Goal: Task Accomplishment & Management: Use online tool/utility

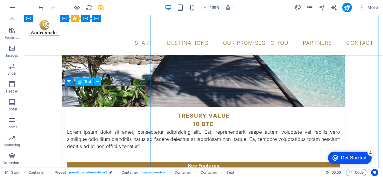
click at [96, 82] on icon at bounding box center [97, 82] width 3 height 6
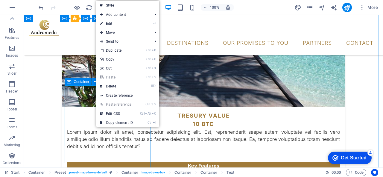
click at [74, 84] on span "Container" at bounding box center [82, 82] width 16 height 4
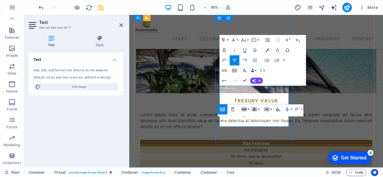
scroll to position [841, 0]
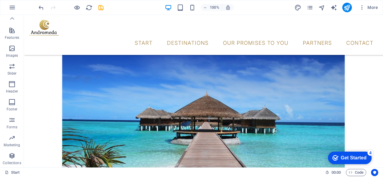
scroll to position [694, 0]
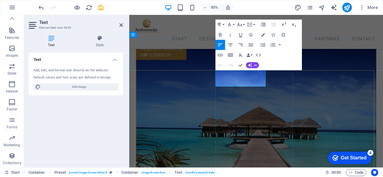
drag, startPoint x: 277, startPoint y: 93, endPoint x: 232, endPoint y: 85, distance: 45.7
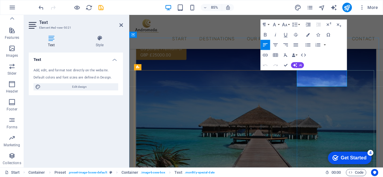
drag, startPoint x: 379, startPoint y: 92, endPoint x: 377, endPoint y: 85, distance: 7.5
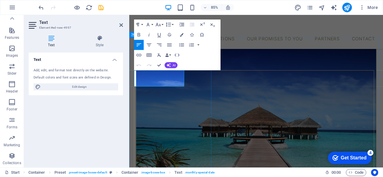
drag, startPoint x: 187, startPoint y: 89, endPoint x: 183, endPoint y: 86, distance: 5.1
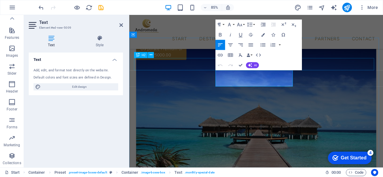
drag, startPoint x: 288, startPoint y: 92, endPoint x: 189, endPoint y: 71, distance: 101.3
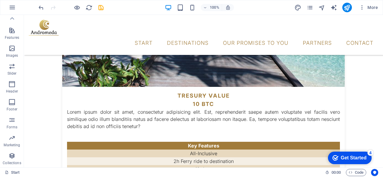
scroll to position [882, 0]
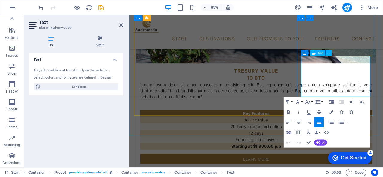
drag, startPoint x: 405, startPoint y: 104, endPoint x: 341, endPoint y: 108, distance: 64.1
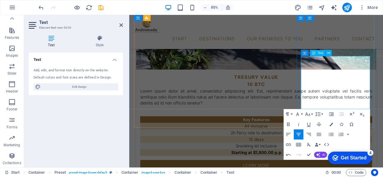
scroll to position [868, 0]
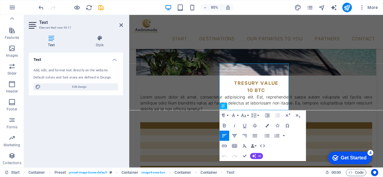
click at [235, 137] on icon "button" at bounding box center [235, 136] width 6 height 6
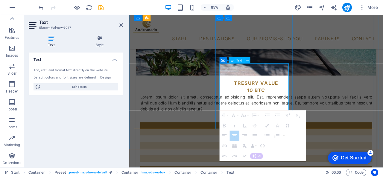
drag, startPoint x: 282, startPoint y: 122, endPoint x: 289, endPoint y: 122, distance: 6.9
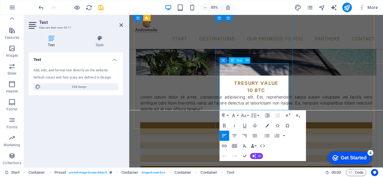
drag, startPoint x: 289, startPoint y: 122, endPoint x: 250, endPoint y: 116, distance: 39.4
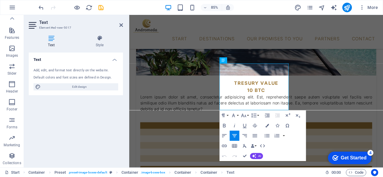
click at [235, 136] on icon "button" at bounding box center [234, 135] width 4 height 3
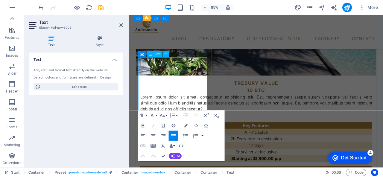
drag, startPoint x: 187, startPoint y: 125, endPoint x: 142, endPoint y: 118, distance: 46.1
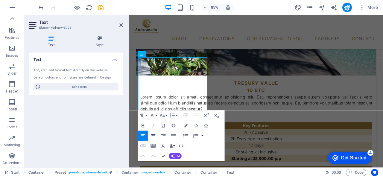
click at [153, 136] on icon "button" at bounding box center [153, 136] width 6 height 6
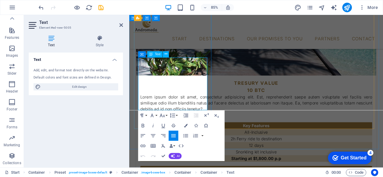
drag, startPoint x: 199, startPoint y: 85, endPoint x: 166, endPoint y: 85, distance: 32.9
drag, startPoint x: 209, startPoint y: 109, endPoint x: 155, endPoint y: 111, distance: 54.5
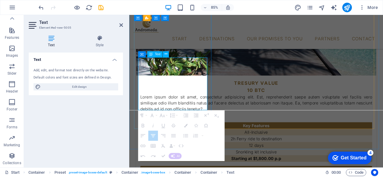
drag, startPoint x: 212, startPoint y: 93, endPoint x: 209, endPoint y: 92, distance: 3.8
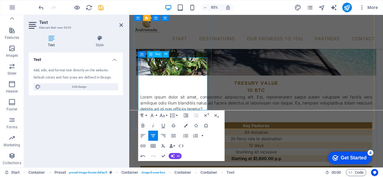
drag, startPoint x: 209, startPoint y: 92, endPoint x: 148, endPoint y: 90, distance: 60.5
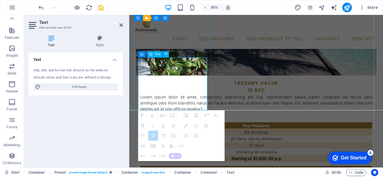
drag, startPoint x: 206, startPoint y: 110, endPoint x: 158, endPoint y: 106, distance: 48.6
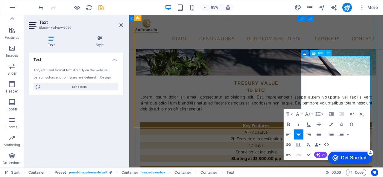
drag, startPoint x: 400, startPoint y: 100, endPoint x: 332, endPoint y: 95, distance: 68.4
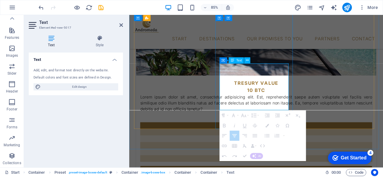
drag, startPoint x: 304, startPoint y: 109, endPoint x: 302, endPoint y: 105, distance: 4.2
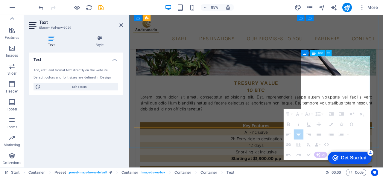
drag, startPoint x: 402, startPoint y: 91, endPoint x: 396, endPoint y: 90, distance: 6.3
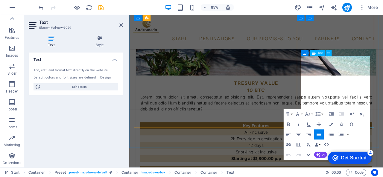
drag, startPoint x: 390, startPoint y: 84, endPoint x: 356, endPoint y: 86, distance: 34.2
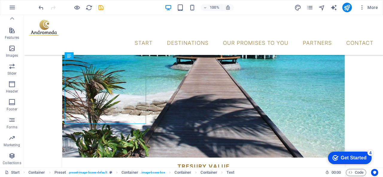
scroll to position [776, 0]
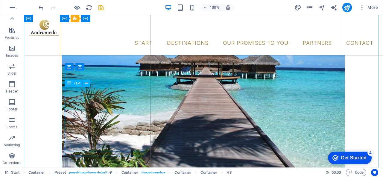
click at [120, 100] on div "H1 Container Banner Container Banner Container Preset Icon Container Container …" at bounding box center [203, 91] width 359 height 153
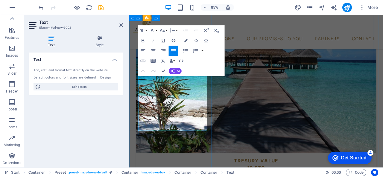
drag, startPoint x: 185, startPoint y: 145, endPoint x: 256, endPoint y: 91, distance: 89.5
copy p "Lorem ipsum dolor sit amet, consectetur adipisicing elit. Est, reprehenderit sa…"
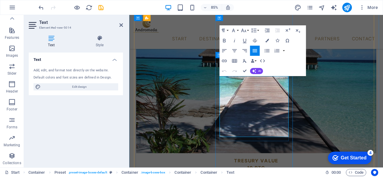
drag, startPoint x: 274, startPoint y: 155, endPoint x: 228, endPoint y: 85, distance: 83.6
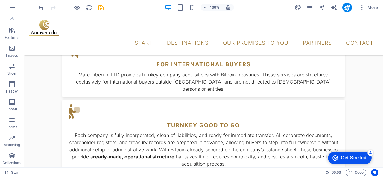
scroll to position [487, 0]
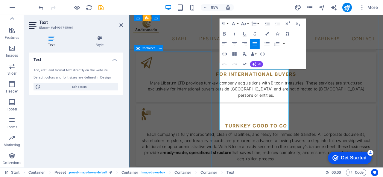
drag, startPoint x: 270, startPoint y: 148, endPoint x: 224, endPoint y: 63, distance: 96.9
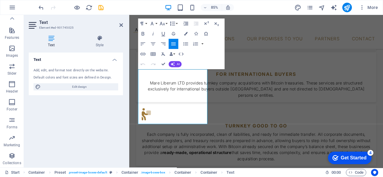
drag, startPoint x: 166, startPoint y: 141, endPoint x: 121, endPoint y: 61, distance: 91.7
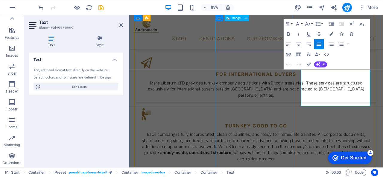
drag, startPoint x: 410, startPoint y: 119, endPoint x: 293, endPoint y: 56, distance: 133.1
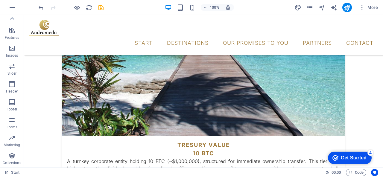
scroll to position [828, 0]
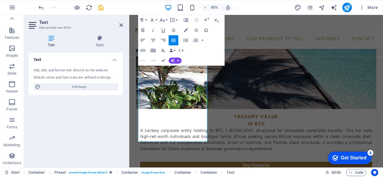
drag, startPoint x: 176, startPoint y: 161, endPoint x: 122, endPoint y: 20, distance: 151.1
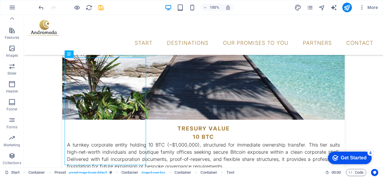
scroll to position [842, 0]
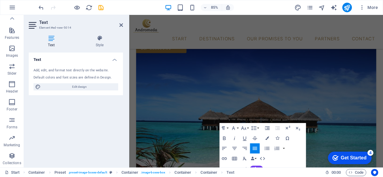
drag, startPoint x: 311, startPoint y: 148, endPoint x: 209, endPoint y: 13, distance: 168.6
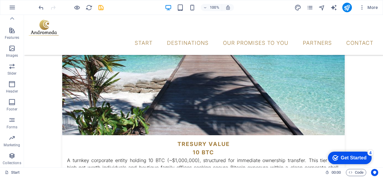
scroll to position [840, 0]
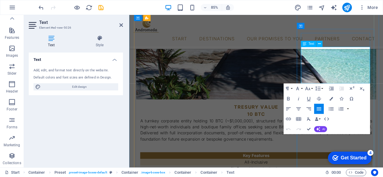
drag, startPoint x: 410, startPoint y: 92, endPoint x: 306, endPoint y: 49, distance: 112.7
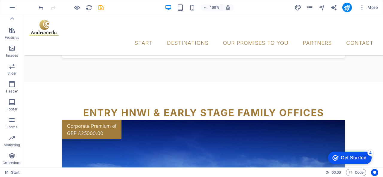
scroll to position [583, 0]
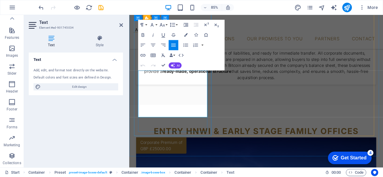
drag, startPoint x: 197, startPoint y: 101, endPoint x: 165, endPoint y: 99, distance: 32.3
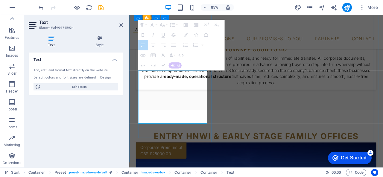
drag, startPoint x: 177, startPoint y: 139, endPoint x: 180, endPoint y: 136, distance: 3.8
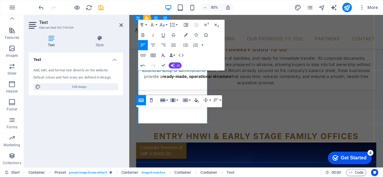
drag, startPoint x: 180, startPoint y: 136, endPoint x: 156, endPoint y: 131, distance: 24.0
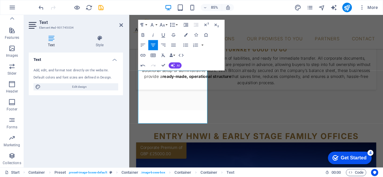
click at [153, 44] on icon "button" at bounding box center [153, 45] width 6 height 6
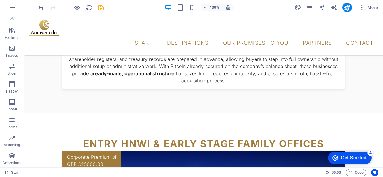
scroll to position [583, 0]
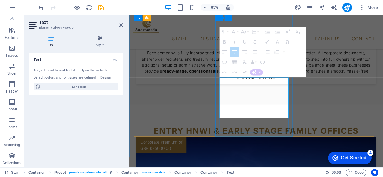
drag, startPoint x: 292, startPoint y: 101, endPoint x: 295, endPoint y: 101, distance: 3.3
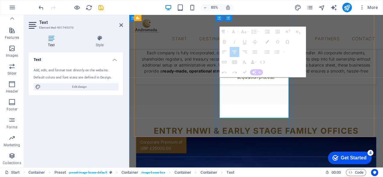
drag, startPoint x: 294, startPoint y: 118, endPoint x: 272, endPoint y: 116, distance: 22.5
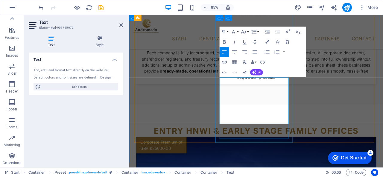
drag, startPoint x: 277, startPoint y: 137, endPoint x: 250, endPoint y: 133, distance: 27.5
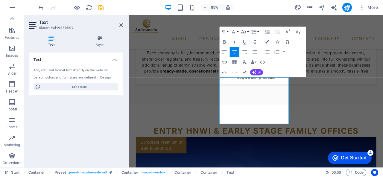
click at [235, 50] on icon "button" at bounding box center [235, 52] width 6 height 6
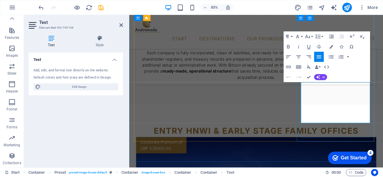
drag, startPoint x: 390, startPoint y: 107, endPoint x: 354, endPoint y: 105, distance: 36.3
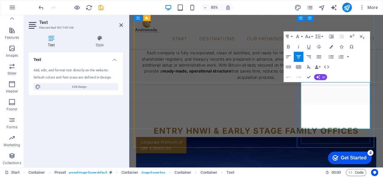
scroll to position [577, 0]
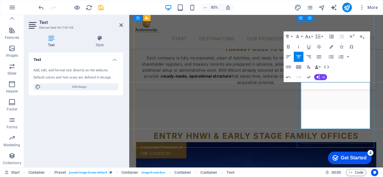
drag, startPoint x: 402, startPoint y: 129, endPoint x: 347, endPoint y: 129, distance: 55.4
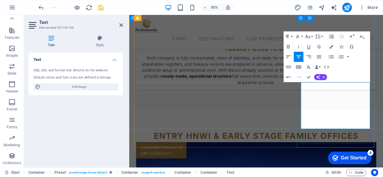
drag, startPoint x: 406, startPoint y: 138, endPoint x: 339, endPoint y: 138, distance: 66.7
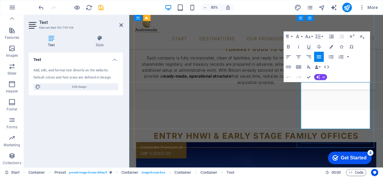
drag, startPoint x: 403, startPoint y: 145, endPoint x: 333, endPoint y: 146, distance: 70.3
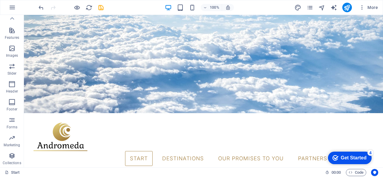
scroll to position [167, 0]
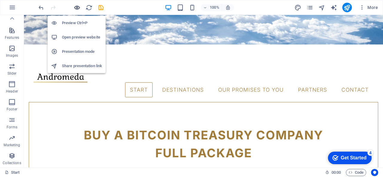
click at [76, 7] on icon "button" at bounding box center [77, 7] width 7 height 7
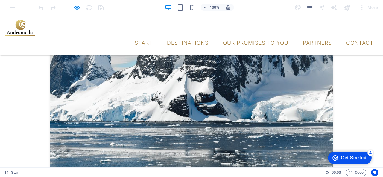
scroll to position [1009, 0]
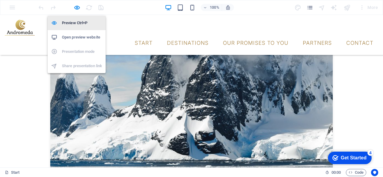
click at [75, 25] on h6 "Preview Ctrl+P" at bounding box center [82, 22] width 40 height 7
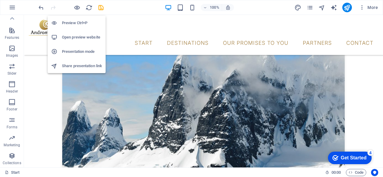
scroll to position [1048, 0]
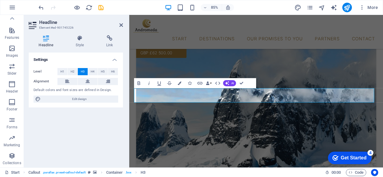
drag, startPoint x: 328, startPoint y: 113, endPoint x: 178, endPoint y: 101, distance: 150.7
copy h3 "Want more than 1000 btc treasury holdings? ‌we offer a bespoke service."
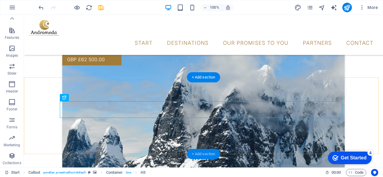
click at [208, 155] on div "+ Add section" at bounding box center [203, 154] width 33 height 10
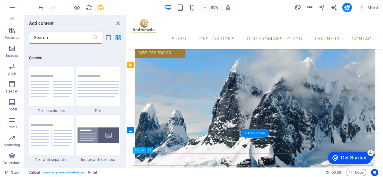
scroll to position [1047, 0]
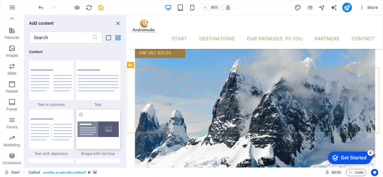
click at [96, 126] on img at bounding box center [98, 130] width 42 height 16
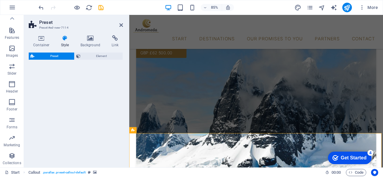
select select "rem"
select select "px"
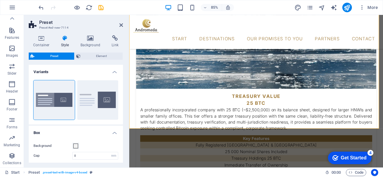
scroll to position [1176, 0]
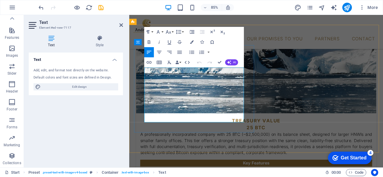
drag, startPoint x: 214, startPoint y: 136, endPoint x: 136, endPoint y: 75, distance: 99.5
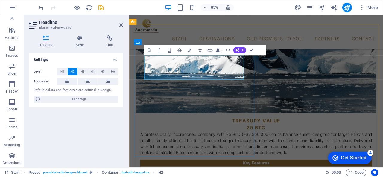
drag, startPoint x: 207, startPoint y: 88, endPoint x: 138, endPoint y: 63, distance: 73.7
click at [82, 73] on span "H3" at bounding box center [83, 71] width 4 height 7
